Goal: Transaction & Acquisition: Purchase product/service

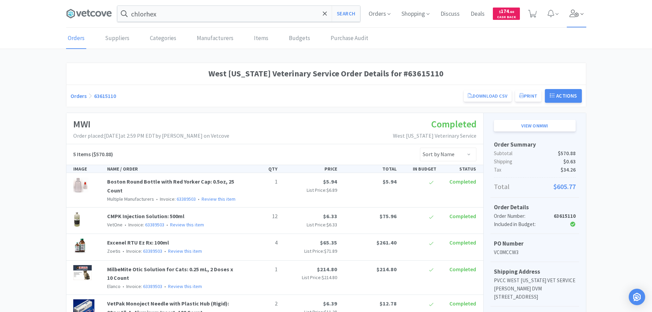
click at [568, 12] on span at bounding box center [577, 13] width 20 height 27
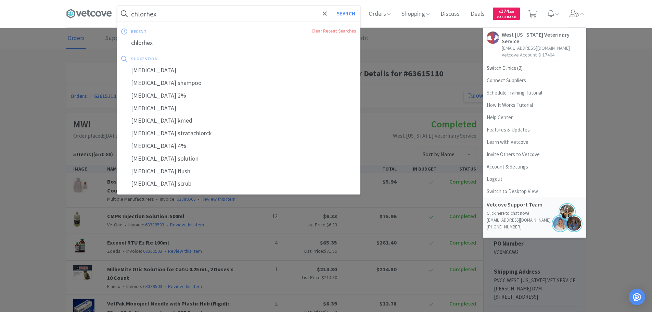
click at [156, 10] on input "chlorhex" at bounding box center [238, 14] width 243 height 16
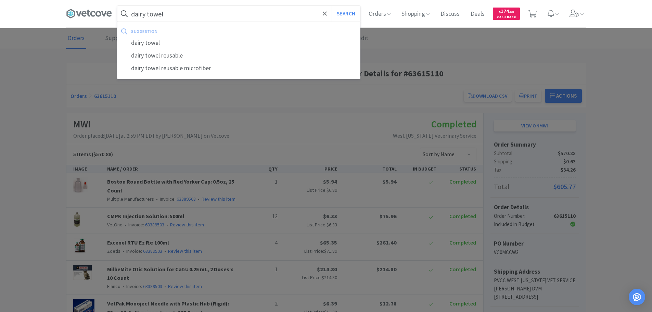
type input "dairy towel"
click at [332, 6] on button "Search" at bounding box center [346, 14] width 28 height 16
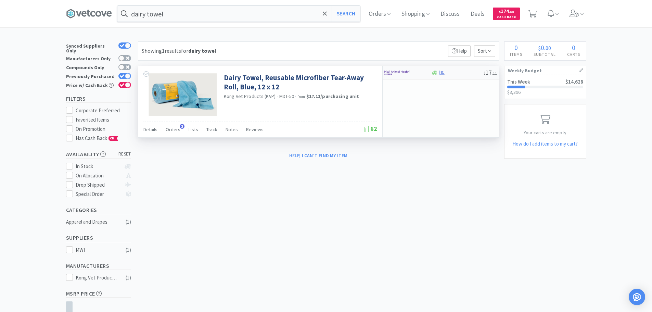
click at [393, 75] on img at bounding box center [397, 72] width 26 height 10
select select "1"
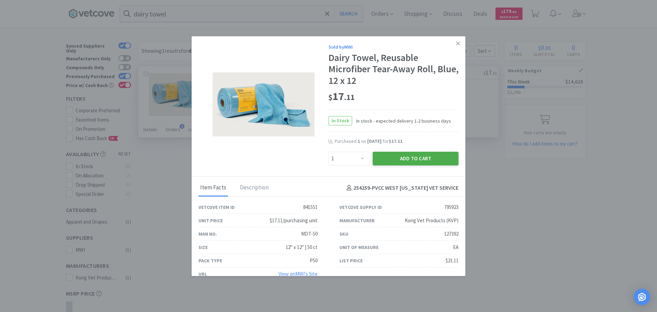
click at [414, 162] on button "Add to Cart" at bounding box center [416, 159] width 86 height 14
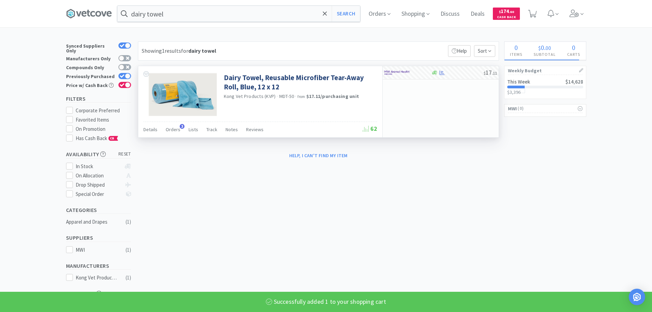
select select "1"
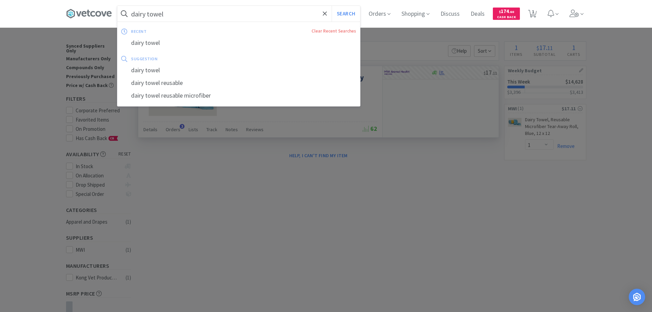
click at [189, 13] on input "dairy towel" at bounding box center [238, 14] width 243 height 16
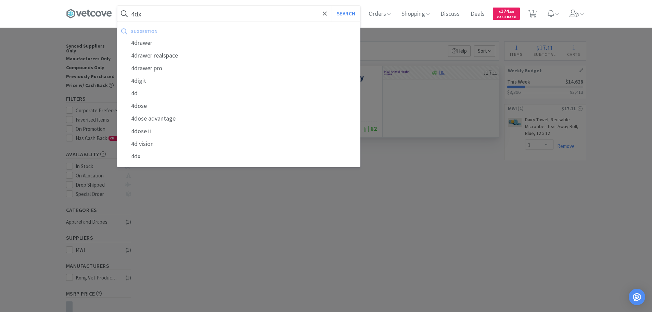
type input "4dx"
click at [332, 6] on button "Search" at bounding box center [346, 14] width 28 height 16
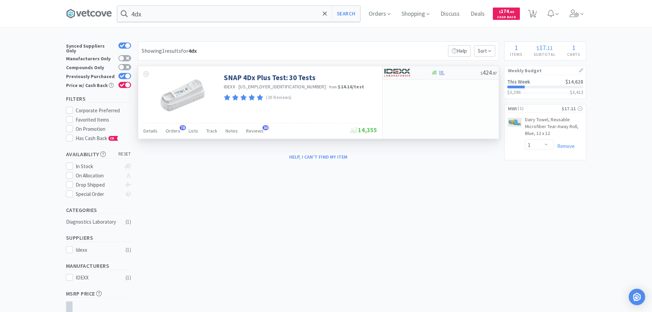
click at [417, 77] on div at bounding box center [403, 73] width 38 height 12
select select "1"
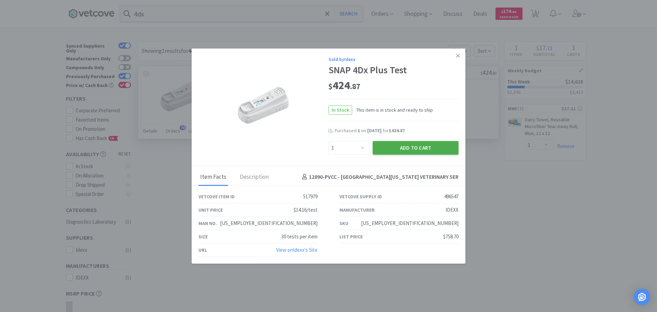
click at [418, 152] on button "Add to Cart" at bounding box center [416, 148] width 86 height 14
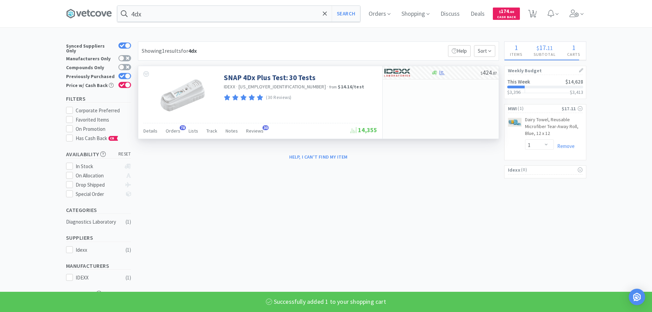
select select "1"
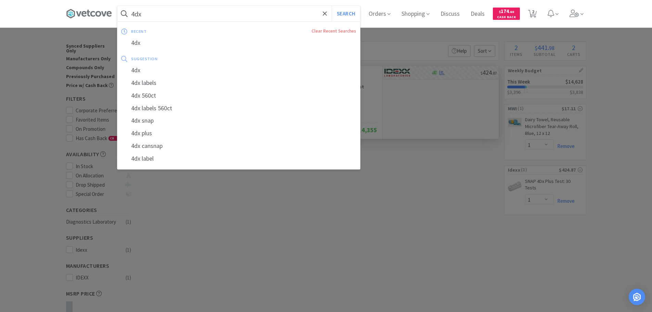
click at [300, 15] on input "4dx" at bounding box center [238, 14] width 243 height 16
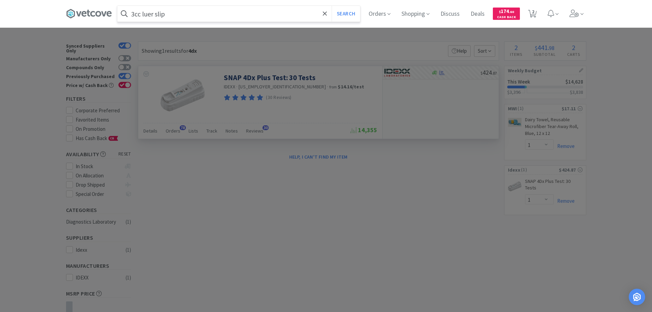
type input "3cc luer slip"
click at [332, 6] on button "Search" at bounding box center [346, 14] width 28 height 16
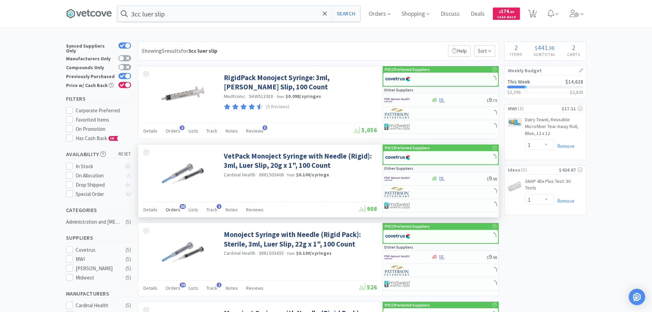
click at [168, 209] on span "Orders" at bounding box center [173, 209] width 15 height 6
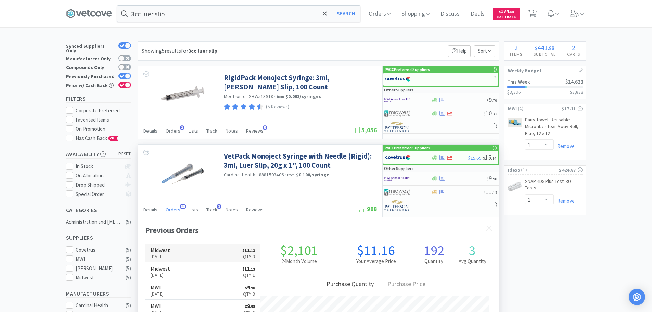
scroll to position [183, 360]
click at [170, 251] on h6 "Midwest" at bounding box center [161, 249] width 20 height 5
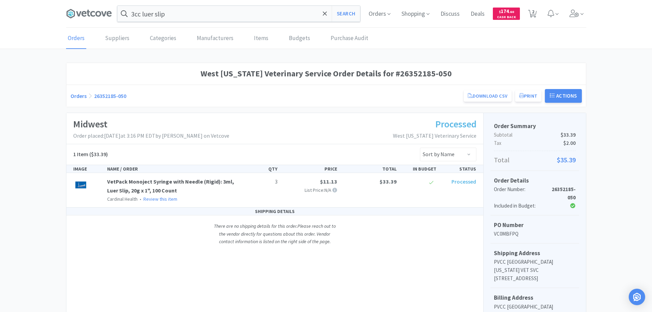
select select "1"
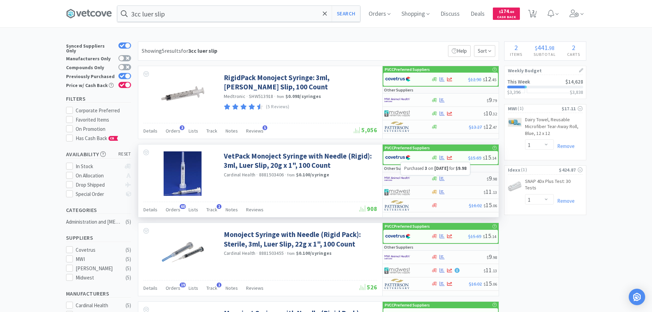
click at [443, 180] on icon at bounding box center [442, 178] width 5 height 5
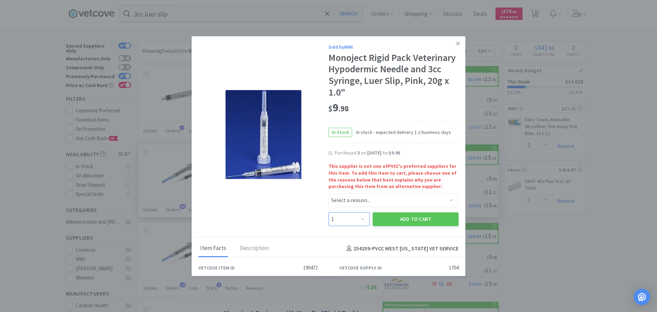
click at [348, 219] on select "Enter Quantity 1 2 3 4 5 6 7 8 9 10 11 12 13 14 15 16 17 18 19 20 Enter Quantity" at bounding box center [349, 219] width 41 height 14
select select "2"
click at [329, 212] on select "Enter Quantity 1 2 3 4 5 6 7 8 9 10 11 12 13 14 15 16 17 18 19 20 Enter Quantity" at bounding box center [349, 219] width 41 height 14
click at [353, 199] on select "Select a reason... Availability - This item is out of stock at the preferred su…" at bounding box center [394, 200] width 130 height 14
select select "pricing"
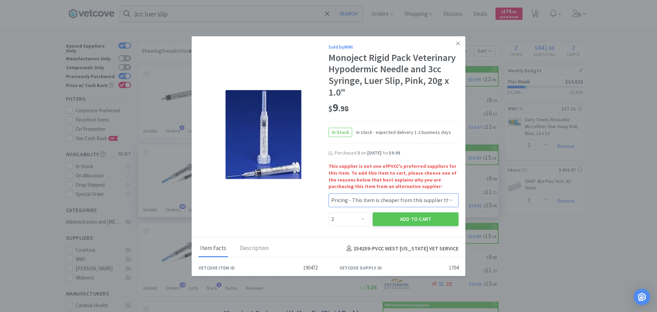
click at [329, 193] on select "Select a reason... Availability - This item is out of stock at the preferred su…" at bounding box center [394, 200] width 130 height 14
click at [394, 219] on button "Add to Cart" at bounding box center [416, 219] width 86 height 14
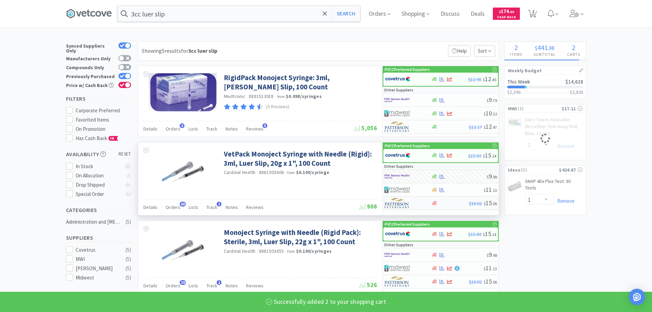
select select "2"
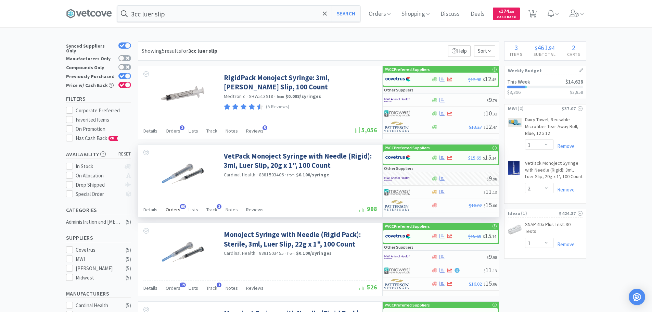
click at [178, 209] on span "Orders" at bounding box center [173, 209] width 15 height 6
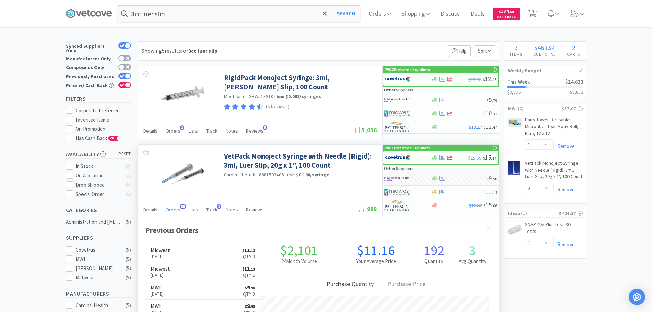
scroll to position [34, 0]
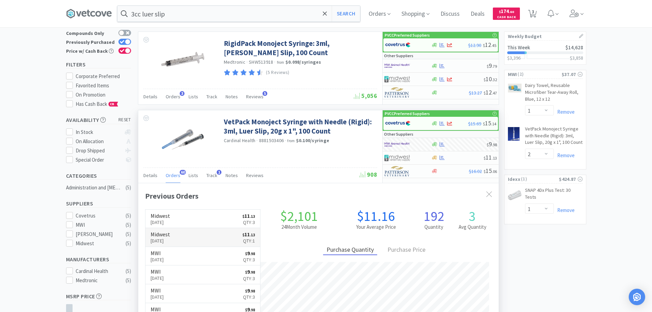
click at [208, 236] on link "Midwest [DATE] $ 11 . 13 Qty: 1" at bounding box center [202, 237] width 115 height 19
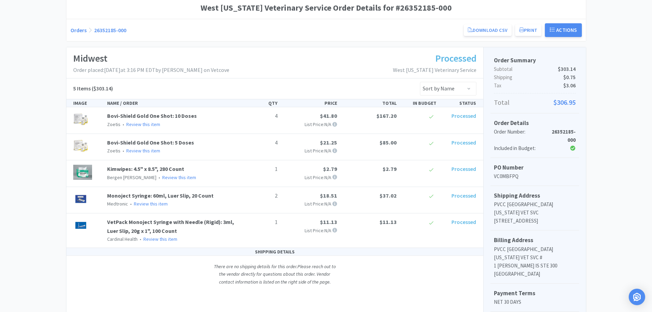
scroll to position [34, 0]
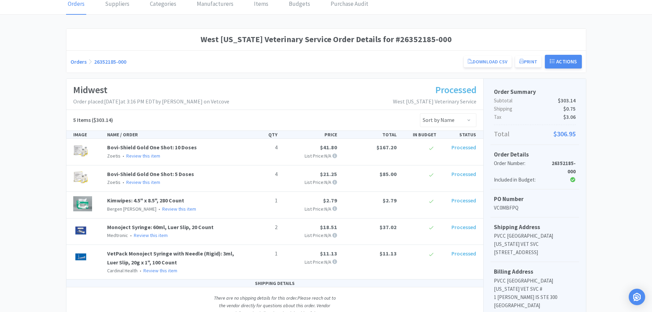
select select "1"
select select "2"
select select "1"
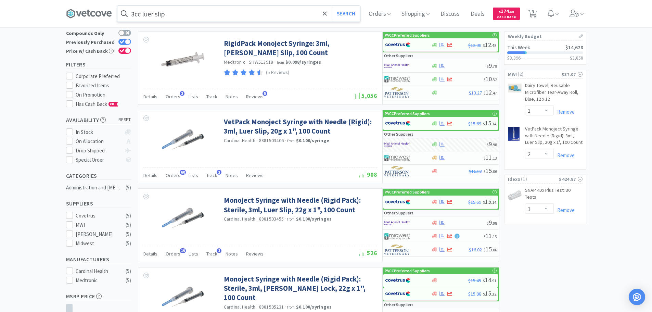
click at [185, 19] on input "3cc luer slip" at bounding box center [238, 14] width 243 height 16
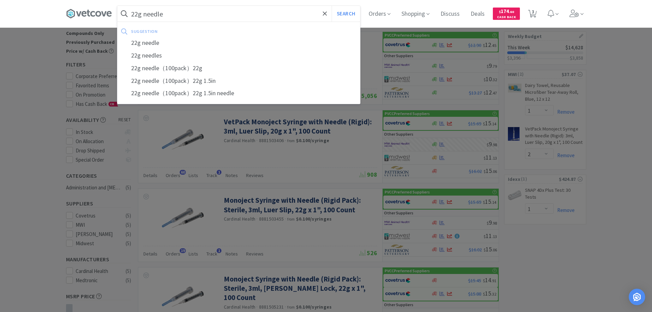
type input "22g needle"
click at [332, 6] on button "Search" at bounding box center [346, 14] width 28 height 16
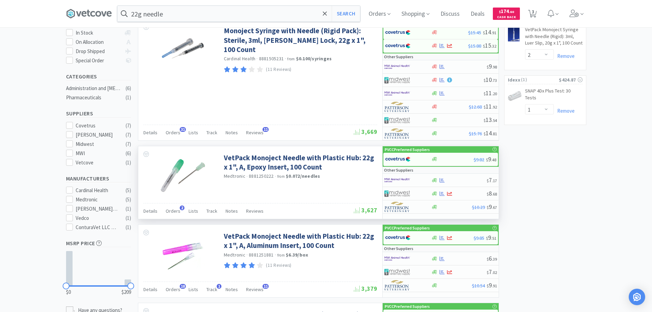
scroll to position [171, 0]
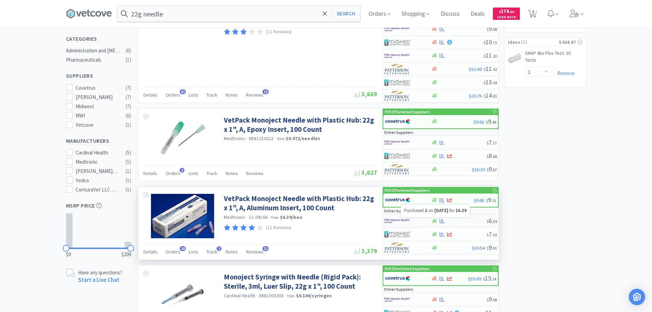
click at [442, 220] on icon at bounding box center [442, 221] width 5 height 4
select select "1"
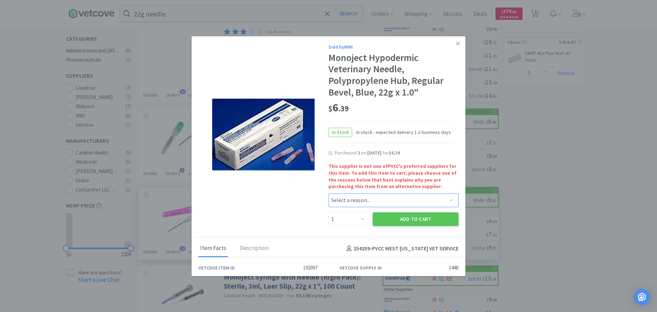
click at [363, 195] on select "Select a reason... Availability - This item is out of stock at the preferred su…" at bounding box center [394, 200] width 130 height 14
select select "pricing"
click at [329, 193] on select "Select a reason... Availability - This item is out of stock at the preferred su…" at bounding box center [394, 200] width 130 height 14
drag, startPoint x: 346, startPoint y: 220, endPoint x: 346, endPoint y: 214, distance: 5.8
click at [346, 220] on select "Enter Quantity 1 2 3 4 5 6 7 8 9 10 11 12 13 14 15 16 17 18 19 20 Enter Quantity" at bounding box center [349, 219] width 41 height 14
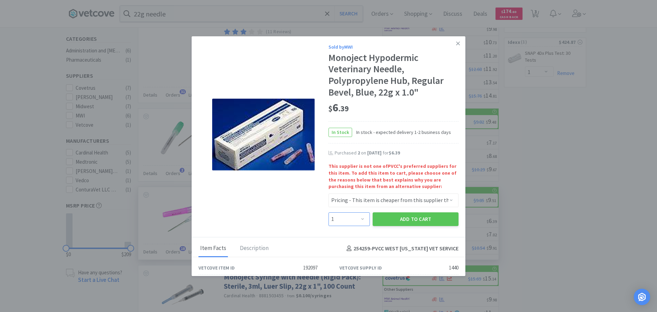
select select "3"
click at [329, 212] on select "Enter Quantity 1 2 3 4 5 6 7 8 9 10 11 12 13 14 15 16 17 18 19 20 Enter Quantity" at bounding box center [349, 219] width 41 height 14
click at [406, 215] on button "Add to Cart" at bounding box center [416, 219] width 86 height 14
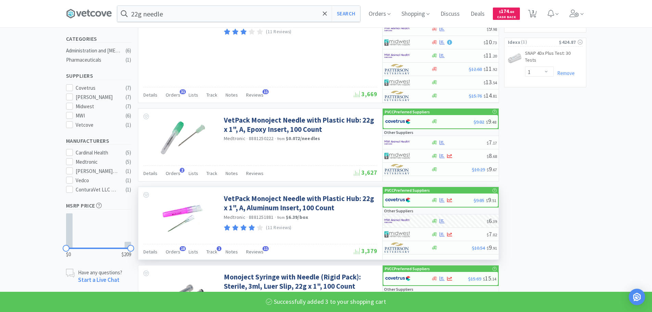
select select "3"
select select "2"
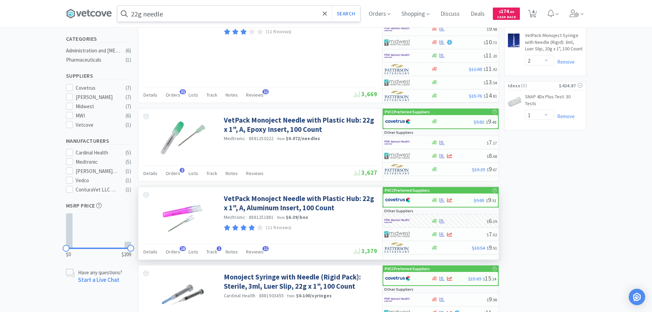
click at [140, 14] on input "22g needle" at bounding box center [238, 14] width 243 height 16
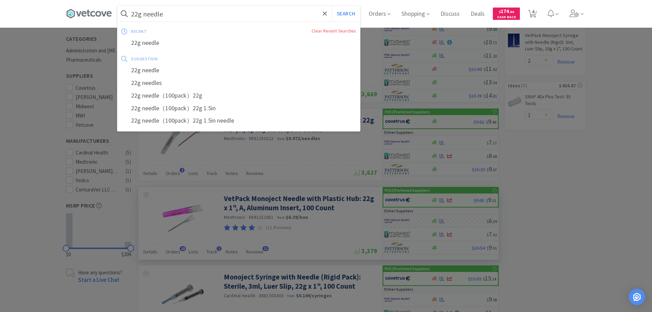
click at [140, 14] on input "22g needle" at bounding box center [238, 14] width 243 height 16
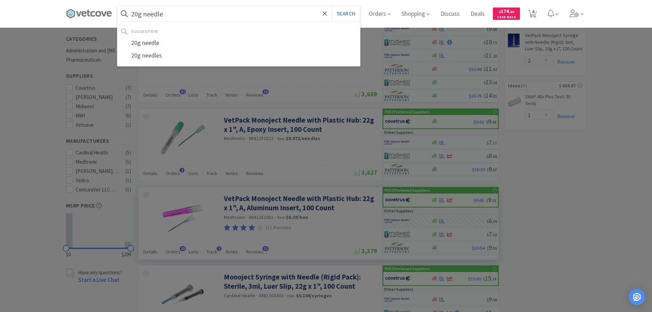
click at [332, 6] on button "Search" at bounding box center [346, 14] width 28 height 16
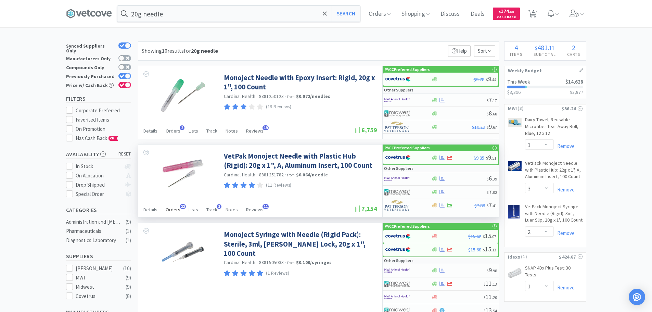
click at [168, 210] on span "Orders" at bounding box center [173, 209] width 15 height 6
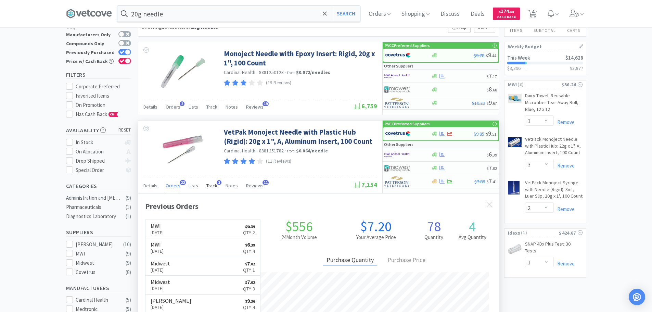
scroll to position [34, 0]
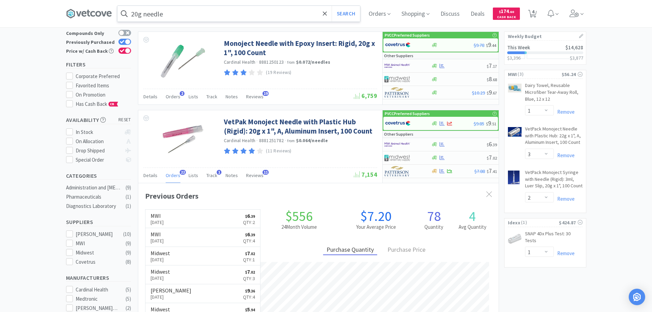
click at [184, 13] on input "20g needle" at bounding box center [238, 14] width 243 height 16
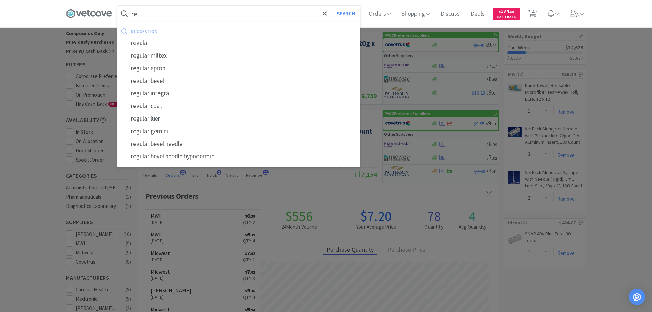
type input "r"
type input "altre"
click at [332, 6] on button "Search" at bounding box center [346, 14] width 28 height 16
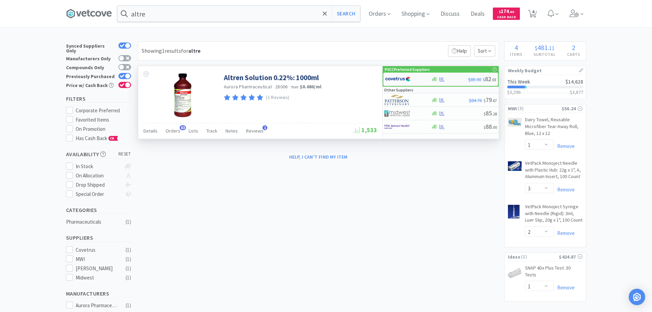
click at [415, 79] on div at bounding box center [404, 79] width 38 height 12
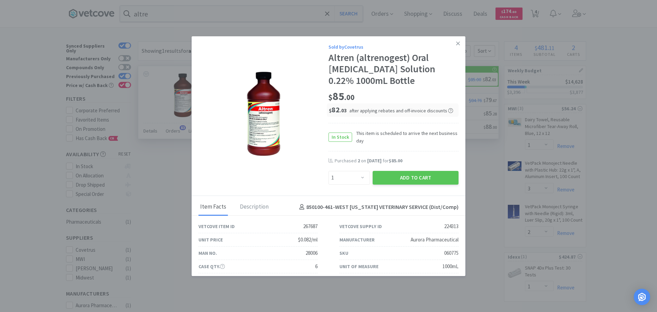
click at [347, 185] on div "Enter Quantity 1 2 3 4 5 6 7 8 9 10 11 12 13 14 15 16 17 18 19 20 Enter Quantity" at bounding box center [349, 177] width 44 height 16
drag, startPoint x: 347, startPoint y: 179, endPoint x: 347, endPoint y: 172, distance: 7.2
click at [347, 179] on select "Enter Quantity 1 2 3 4 5 6 7 8 9 10 11 12 13 14 15 16 17 18 19 20 Enter Quantity" at bounding box center [349, 178] width 41 height 14
select select "2"
click at [329, 171] on select "Enter Quantity 1 2 3 4 5 6 7 8 9 10 11 12 13 14 15 16 17 18 19 20 Enter Quantity" at bounding box center [349, 178] width 41 height 14
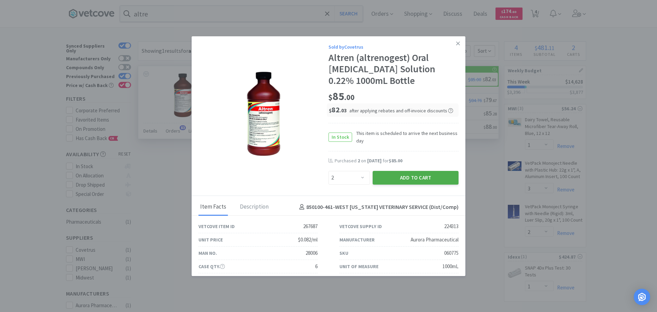
click at [423, 177] on button "Add to Cart" at bounding box center [416, 178] width 86 height 14
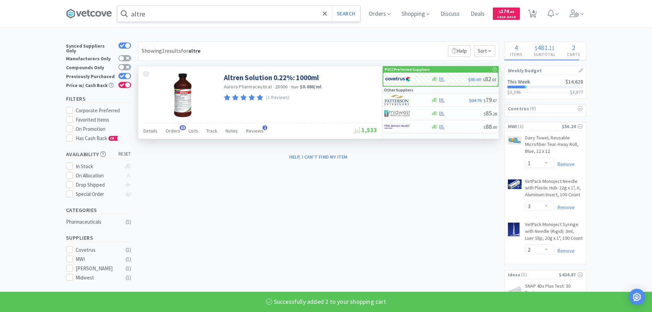
click at [177, 13] on input "altre" at bounding box center [238, 14] width 243 height 16
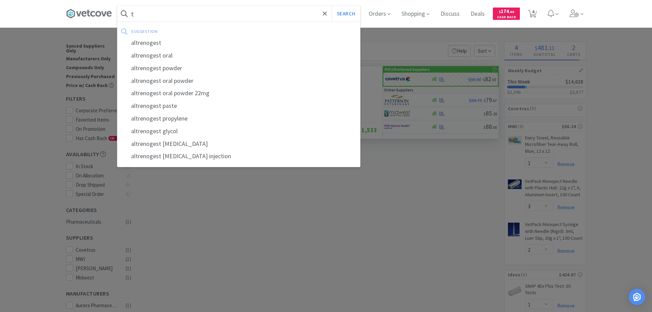
type input "tr"
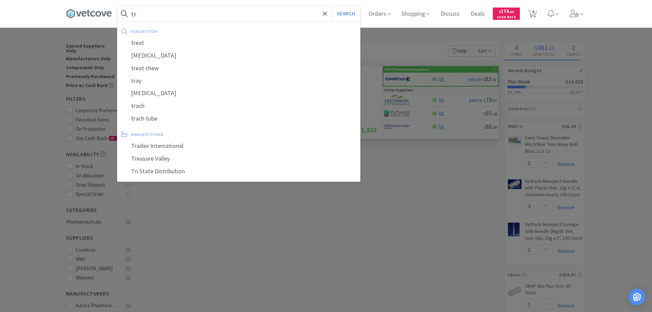
select select "2"
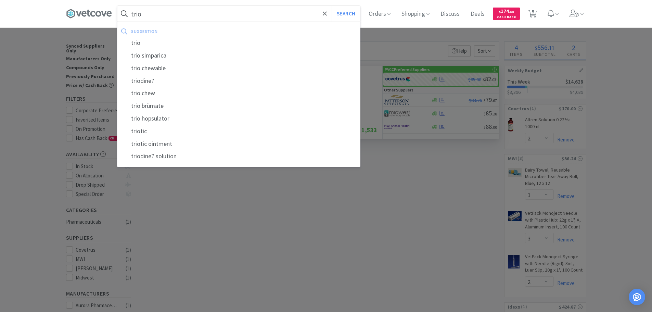
type input "trio"
click at [332, 6] on button "Search" at bounding box center [346, 14] width 28 height 16
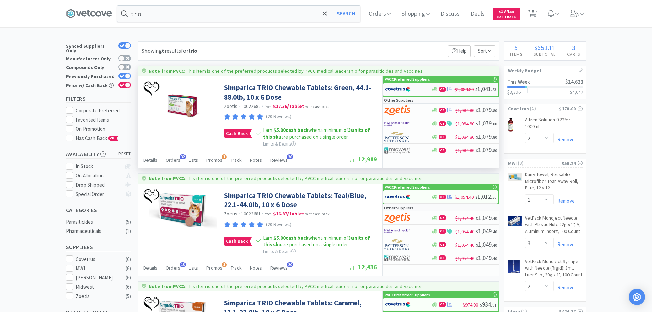
click at [419, 91] on div at bounding box center [404, 90] width 38 height 12
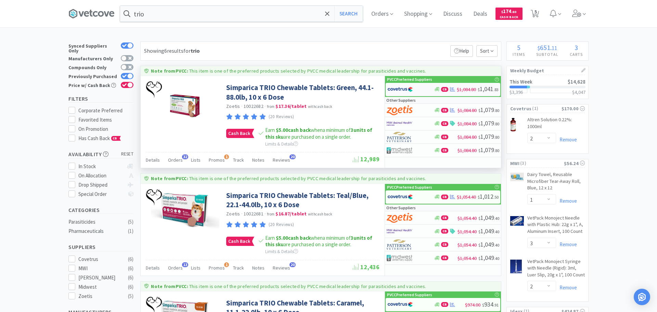
select select "2"
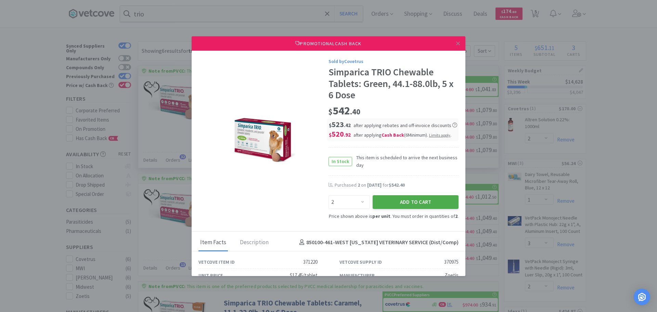
click at [379, 201] on button "Add to Cart" at bounding box center [416, 202] width 86 height 14
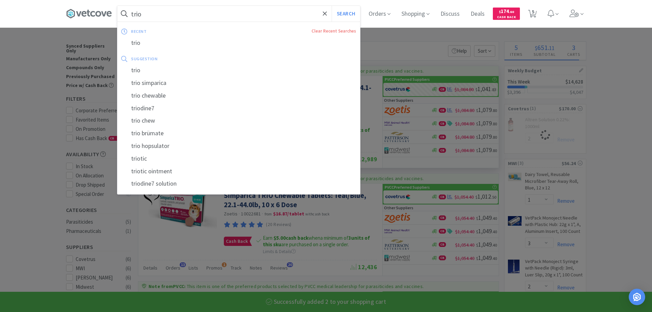
click at [263, 20] on input "trio" at bounding box center [238, 14] width 243 height 16
select select "2"
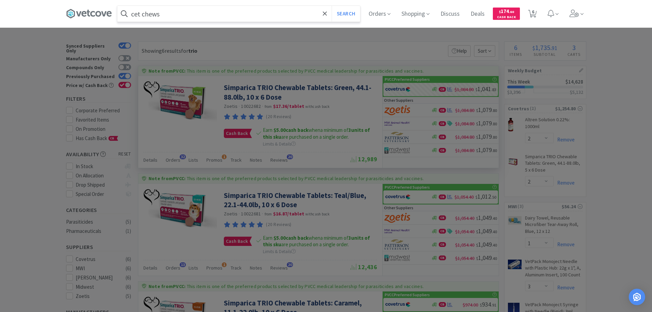
type input "cet chews"
click at [332, 6] on button "Search" at bounding box center [346, 14] width 28 height 16
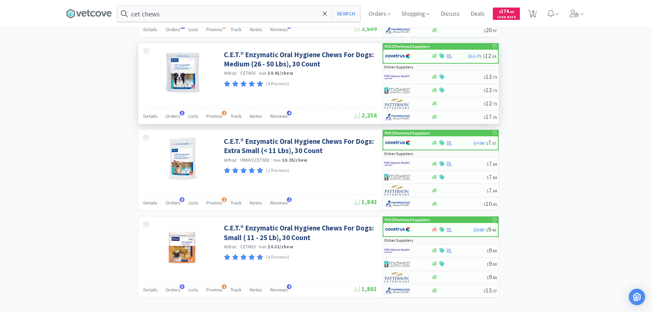
scroll to position [411, 0]
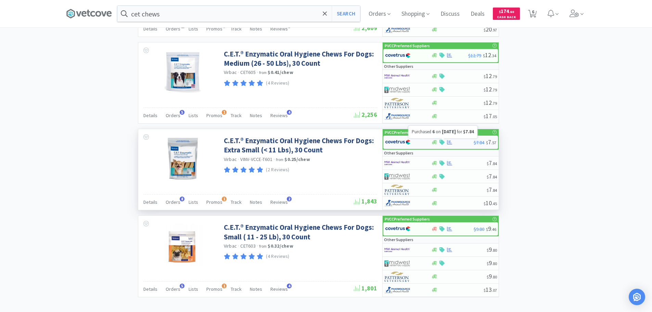
click at [450, 141] on icon at bounding box center [449, 142] width 5 height 5
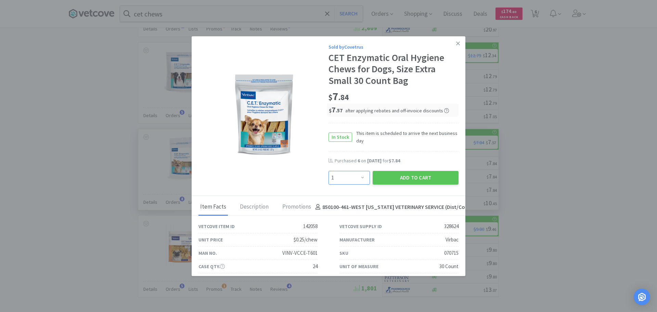
click at [359, 174] on select "Enter Quantity 1 2 3 4 5 6 7 8 9 10 11 12 13 14 15 16 17 18 19 20 Enter Quantity" at bounding box center [349, 178] width 41 height 14
select select "6"
click at [329, 171] on select "Enter Quantity 1 2 3 4 5 6 7 8 9 10 11 12 13 14 15 16 17 18 19 20 Enter Quantity" at bounding box center [349, 178] width 41 height 14
click at [392, 175] on button "Add to Cart" at bounding box center [416, 178] width 86 height 14
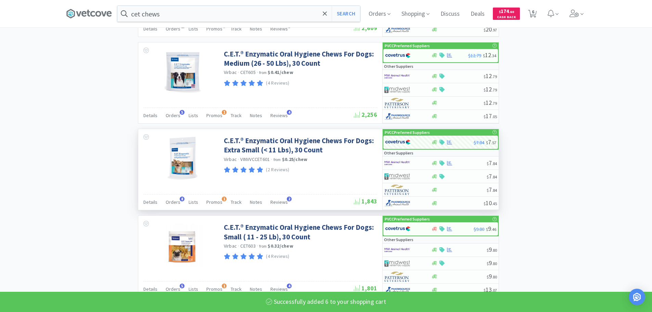
select select "6"
select select "2"
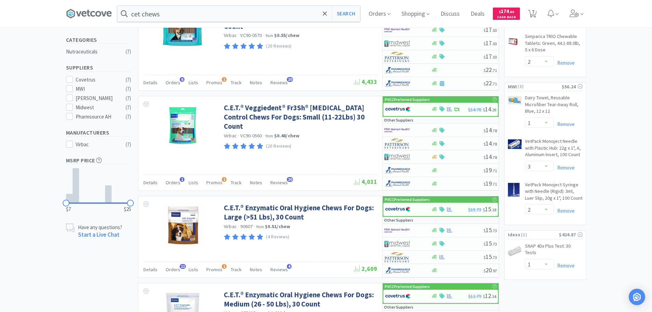
scroll to position [96, 0]
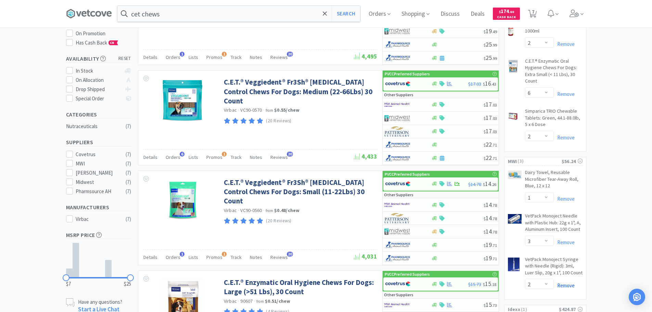
click at [568, 284] on link "Remove" at bounding box center [564, 285] width 21 height 7
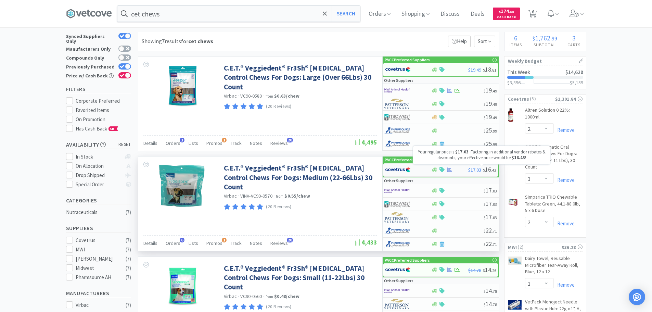
scroll to position [0, 0]
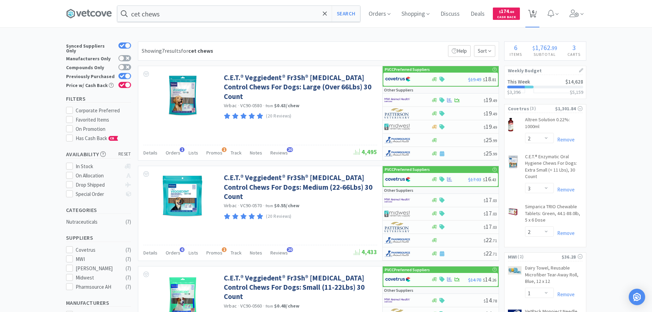
click at [537, 9] on span "6" at bounding box center [532, 14] width 9 height 10
select select "1"
select select "2"
select select "6"
select select "2"
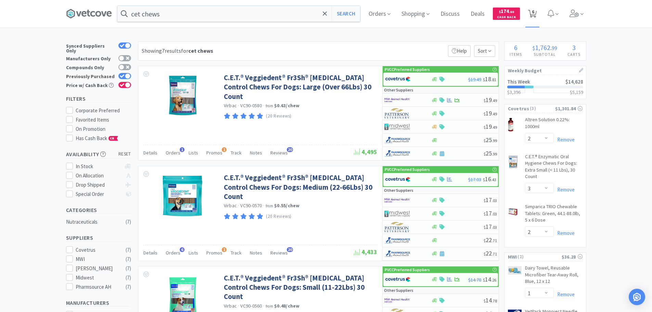
select select "1"
select select "3"
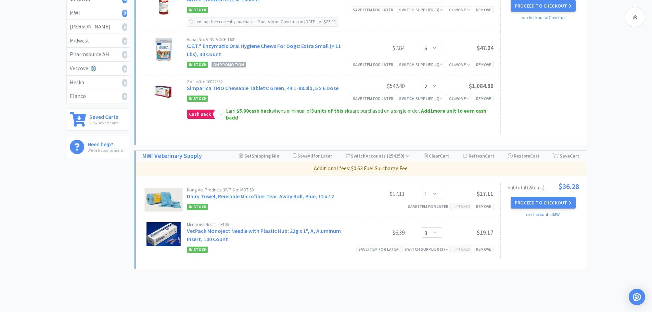
scroll to position [233, 0]
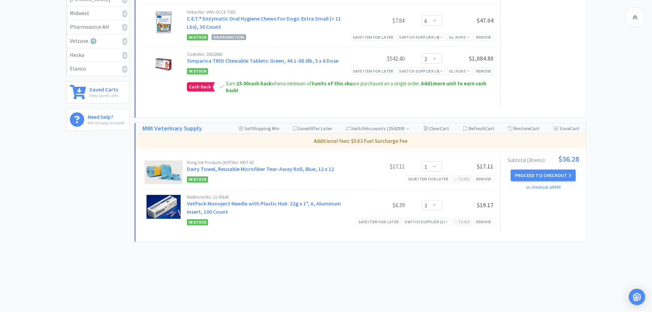
click at [529, 172] on button "Proceed to Checkout" at bounding box center [543, 175] width 65 height 12
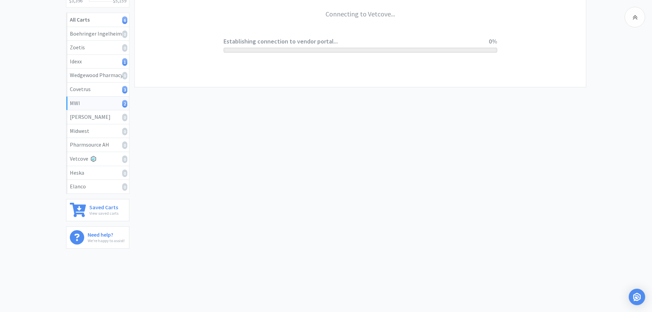
scroll to position [115, 0]
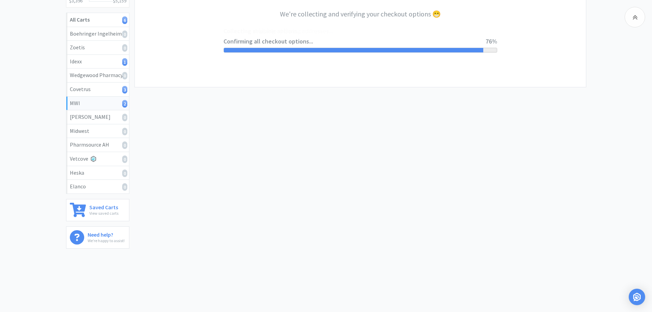
select select "STD_"
select select "FMI"
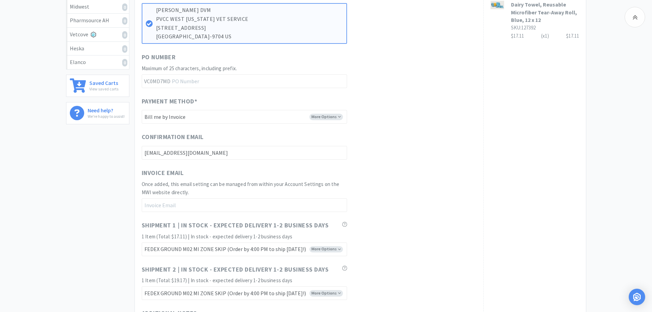
scroll to position [342, 0]
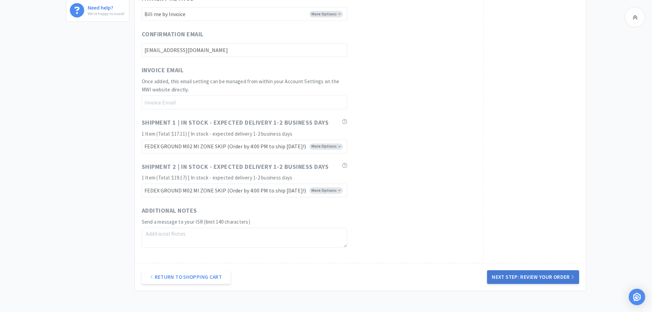
click at [544, 275] on button "Next Step: Review Your Order" at bounding box center [533, 277] width 92 height 14
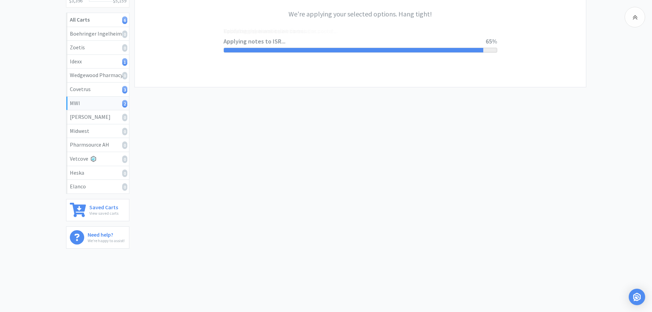
scroll to position [0, 0]
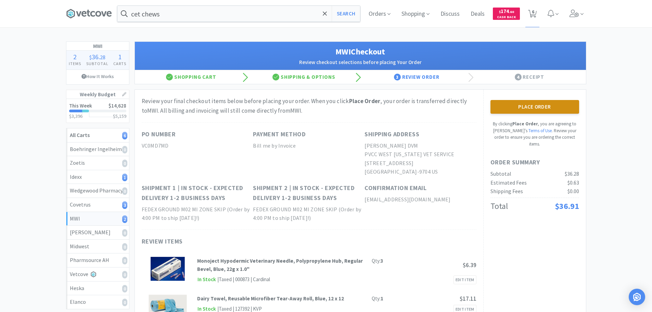
click at [532, 103] on button "Place Order" at bounding box center [535, 107] width 89 height 14
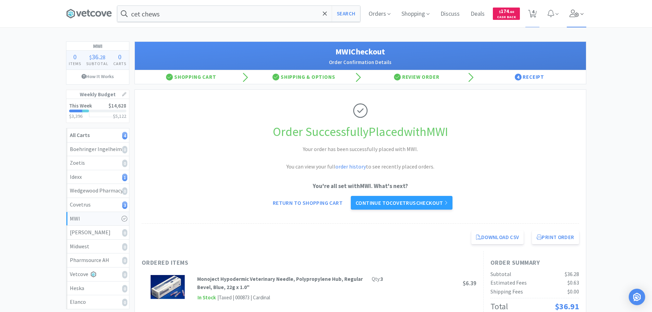
click at [569, 10] on span at bounding box center [577, 13] width 20 height 27
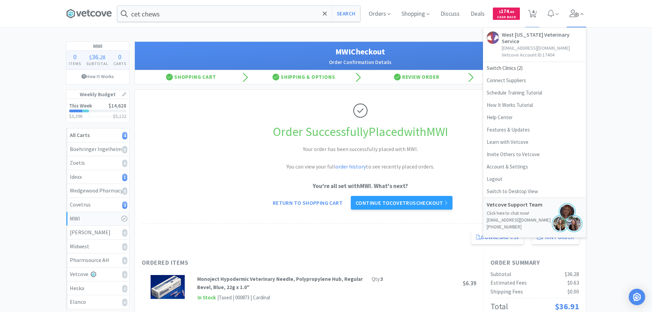
click at [569, 10] on span at bounding box center [577, 13] width 20 height 27
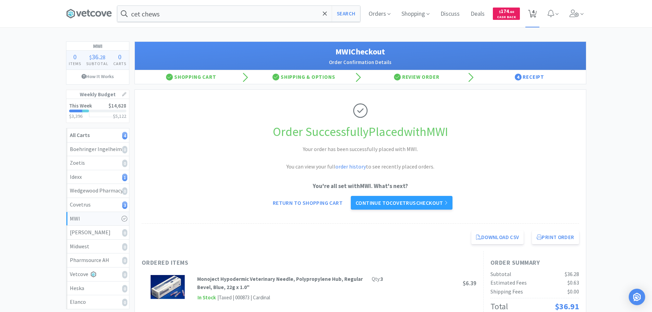
click at [534, 11] on span "4" at bounding box center [533, 11] width 2 height 27
select select "1"
select select "2"
select select "6"
select select "2"
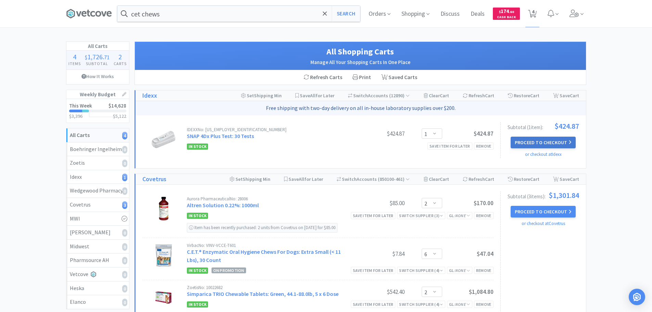
click at [551, 142] on button "Proceed to Checkout" at bounding box center [543, 143] width 65 height 12
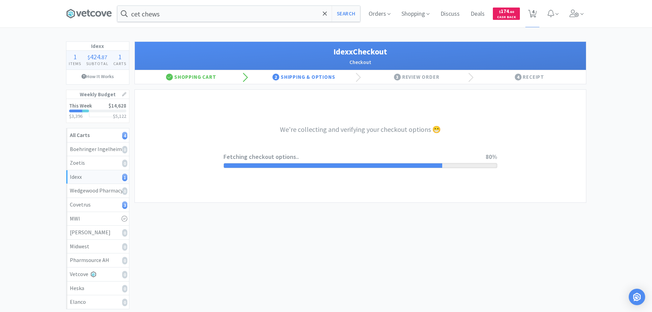
select select "904"
select select "003"
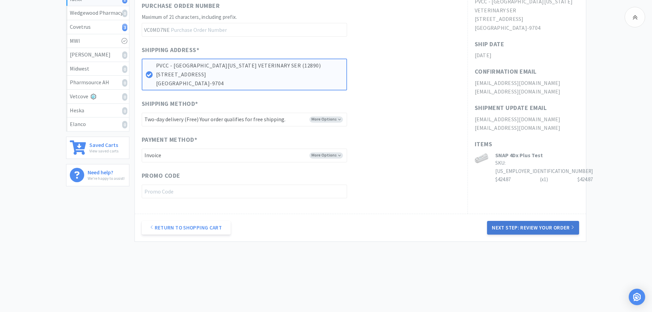
click at [559, 229] on button "Next Step: Review Your Order" at bounding box center [533, 228] width 92 height 14
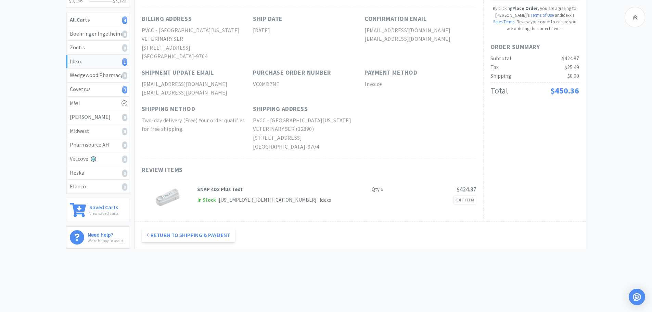
scroll to position [47, 0]
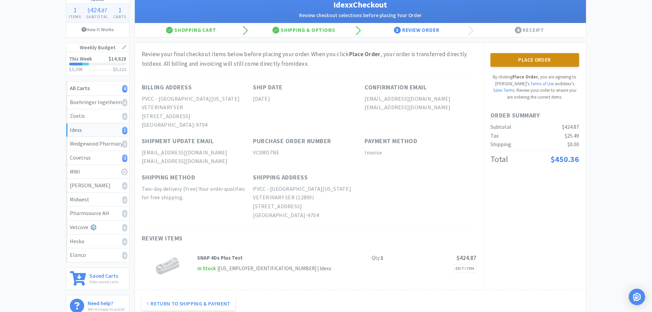
click at [561, 62] on button "Place Order" at bounding box center [535, 60] width 89 height 14
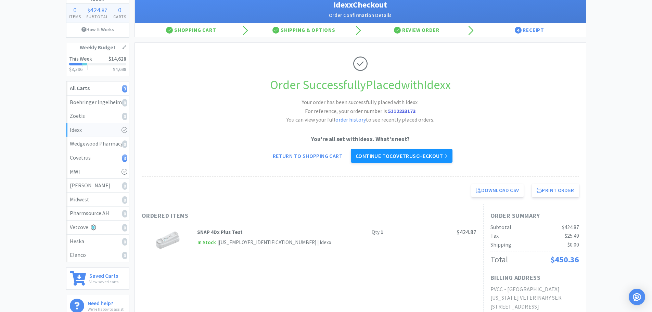
click at [430, 155] on link "Continue to Covetrus checkout" at bounding box center [402, 156] width 102 height 14
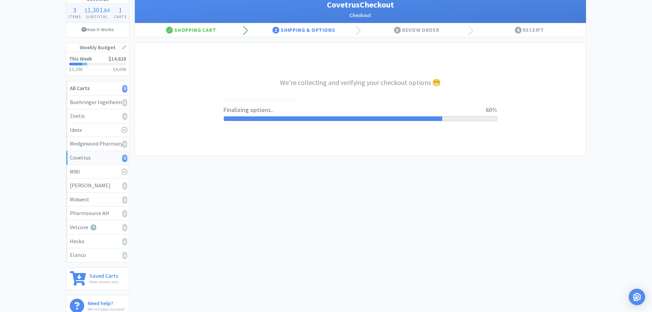
select select "ACCOUNT"
select select "cvt-standard-net"
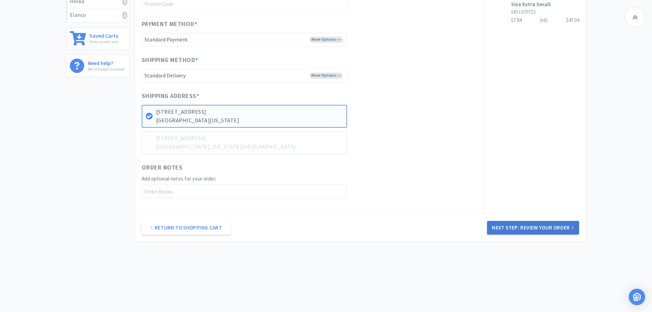
click at [545, 231] on button "Next Step: Review Your Order" at bounding box center [533, 228] width 92 height 14
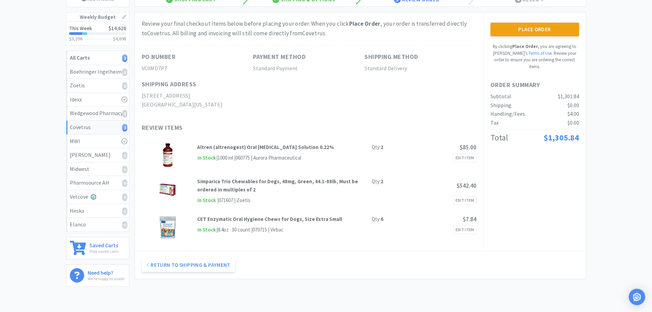
scroll to position [103, 0]
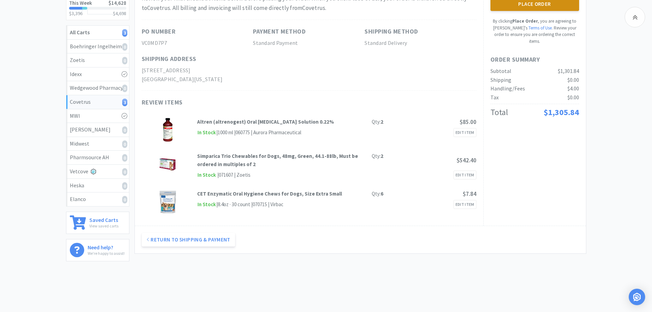
click at [546, 8] on button "Place Order" at bounding box center [535, 4] width 89 height 14
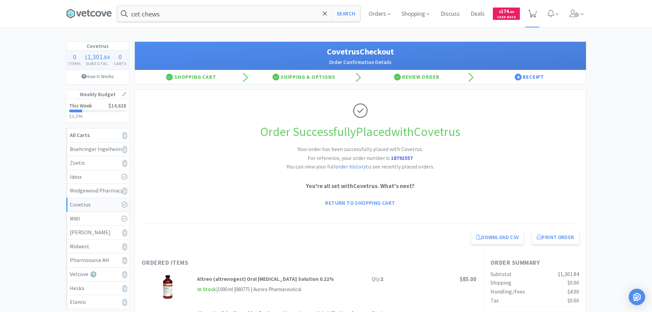
click at [529, 11] on icon at bounding box center [532, 14] width 9 height 8
